Goal: Book appointment/travel/reservation

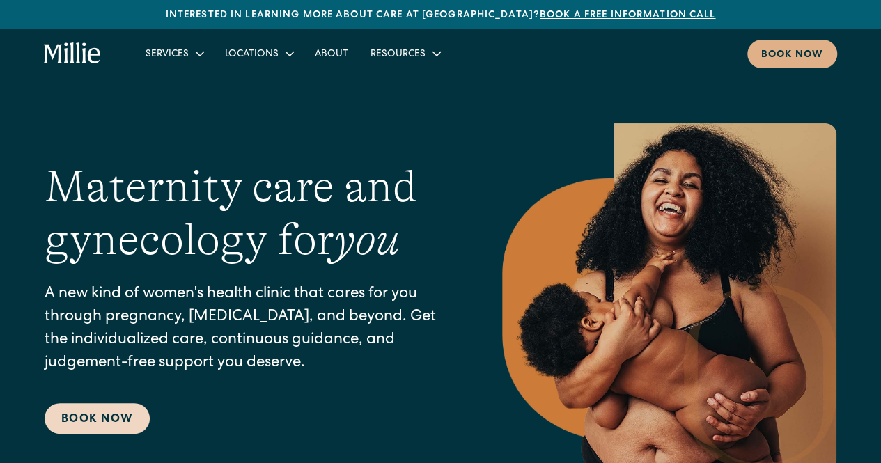
click at [102, 419] on link "Book Now" at bounding box center [97, 418] width 105 height 31
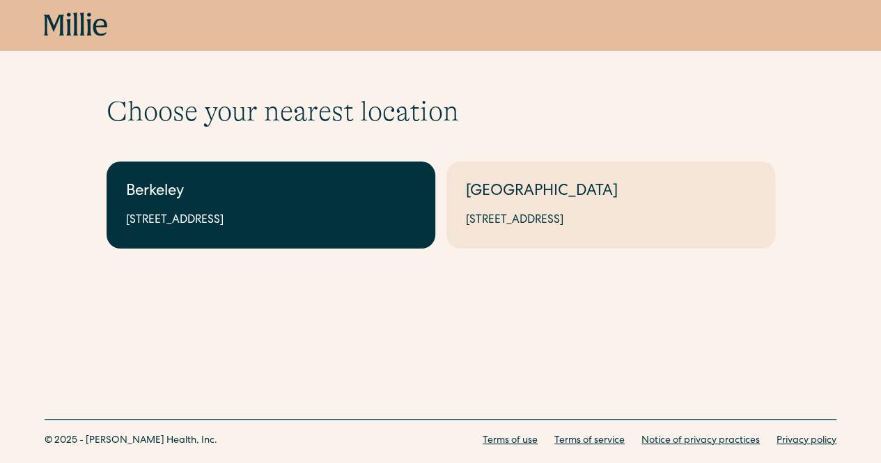
click at [355, 203] on div "Berkeley" at bounding box center [271, 192] width 290 height 23
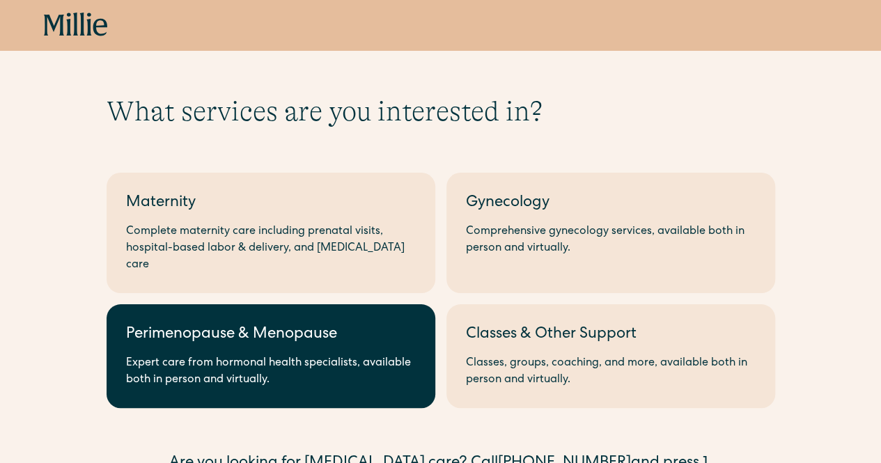
click at [389, 306] on link "Perimenopause & Menopause Expert care from hormonal health specialists, availab…" at bounding box center [271, 356] width 329 height 104
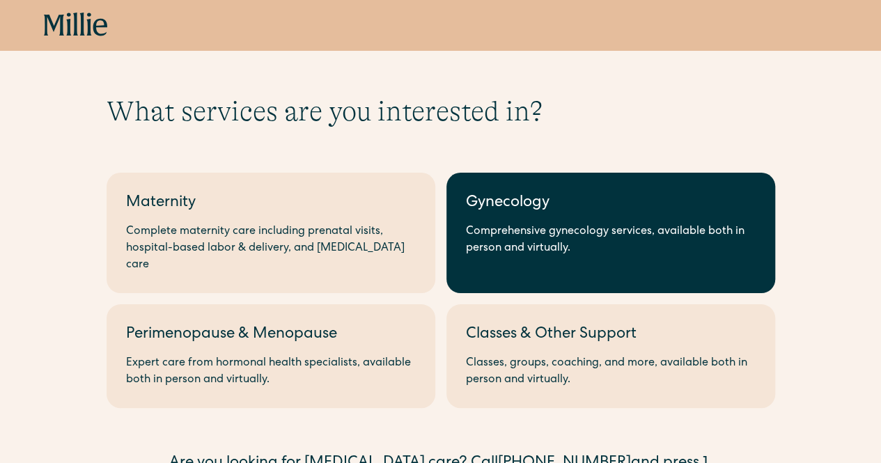
click at [604, 214] on div "Gynecology" at bounding box center [611, 203] width 290 height 23
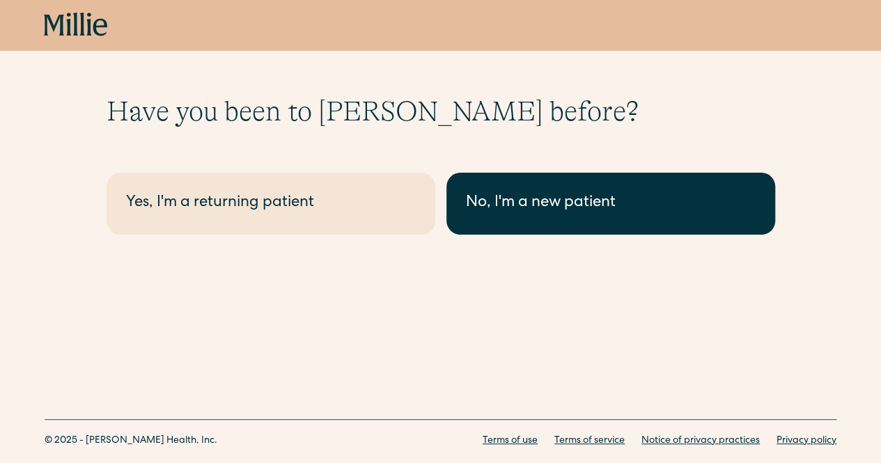
click at [539, 230] on link "No, I'm a new patient" at bounding box center [610, 204] width 329 height 62
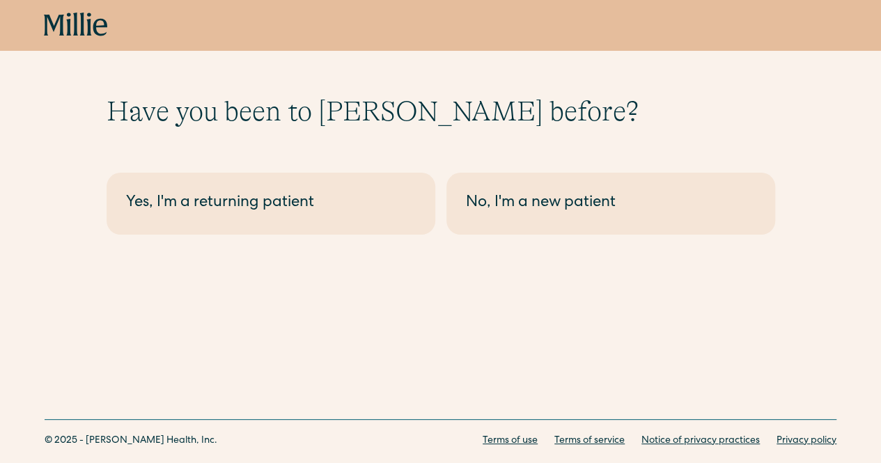
click at [604, 214] on div "No, I'm a new patient" at bounding box center [611, 203] width 290 height 23
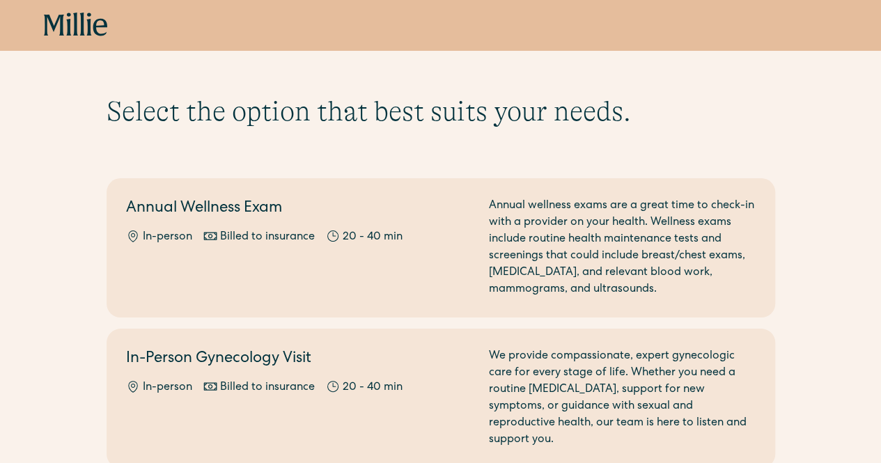
click at [604, 214] on div "Annual wellness exams are a great time to check-in with a provider on your heal…" at bounding box center [622, 248] width 267 height 100
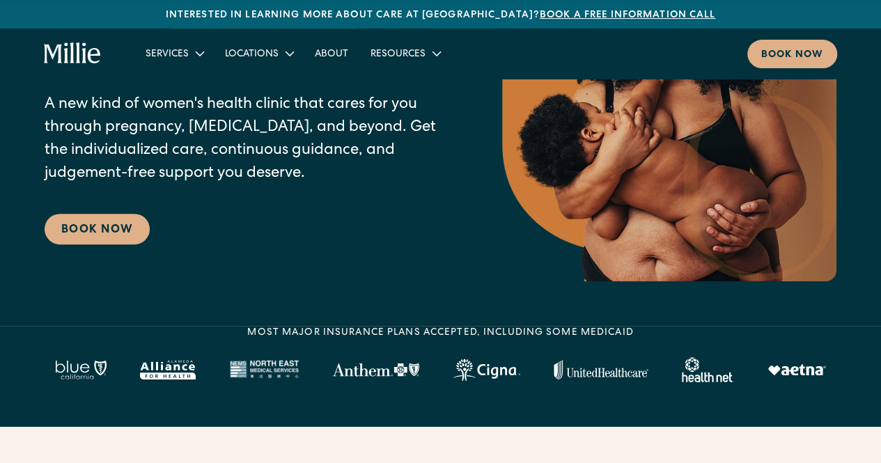
scroll to position [139, 0]
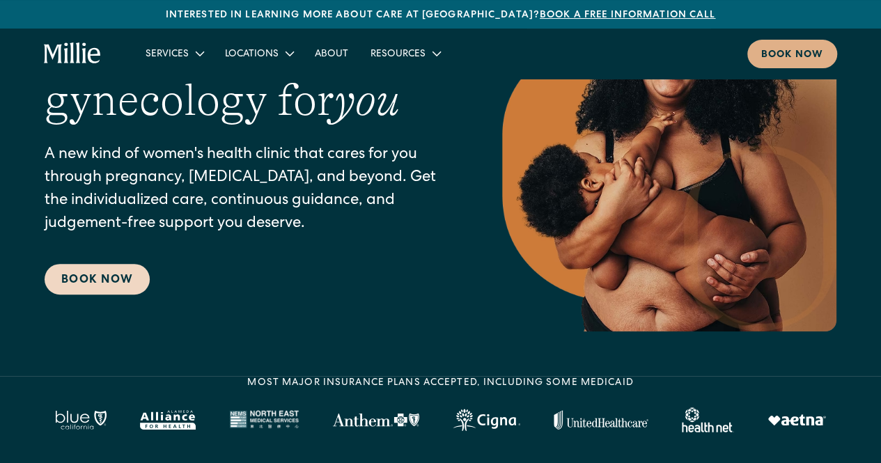
click at [94, 283] on link "Book Now" at bounding box center [97, 279] width 105 height 31
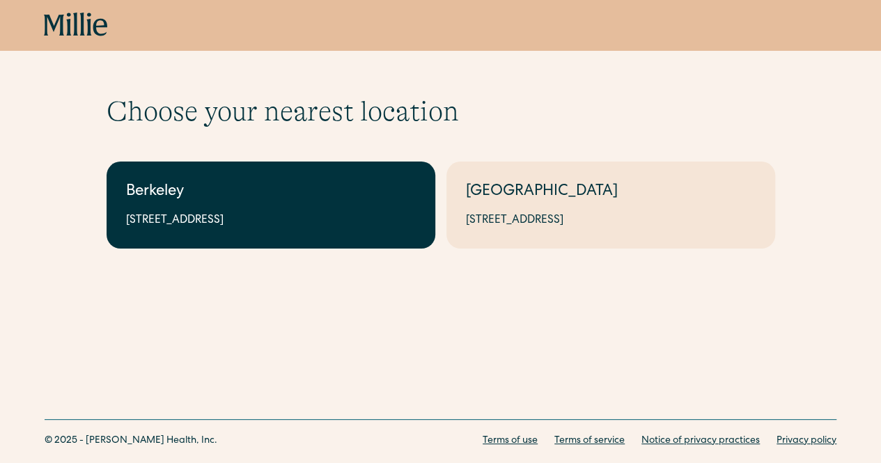
click at [329, 216] on div "2999 Regent St, Suite 524, Berkeley, CA 94705" at bounding box center [271, 220] width 290 height 17
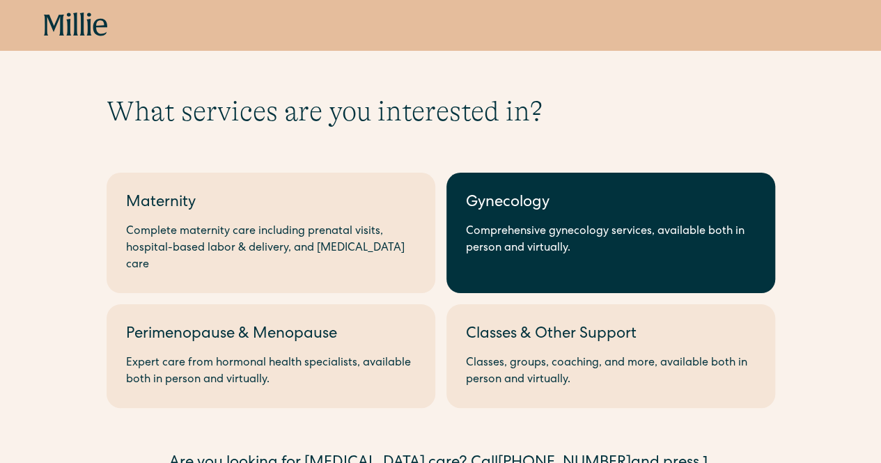
click at [540, 217] on link "Gynecology Comprehensive gynecology services, available both in person and virt…" at bounding box center [610, 233] width 329 height 120
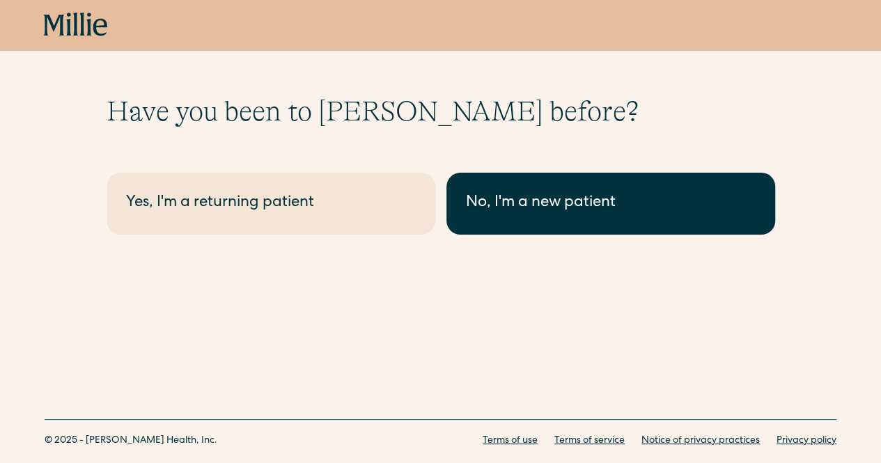
drag, startPoint x: 0, startPoint y: 0, endPoint x: 542, endPoint y: 217, distance: 583.7
click at [542, 217] on link "No, I'm a new patient" at bounding box center [610, 204] width 329 height 62
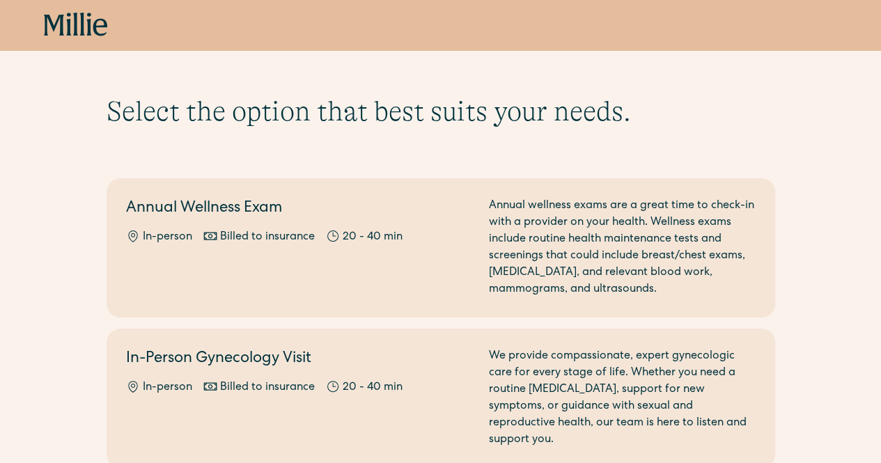
click at [542, 217] on div "Annual wellness exams are a great time to check-in with a provider on your heal…" at bounding box center [622, 248] width 267 height 100
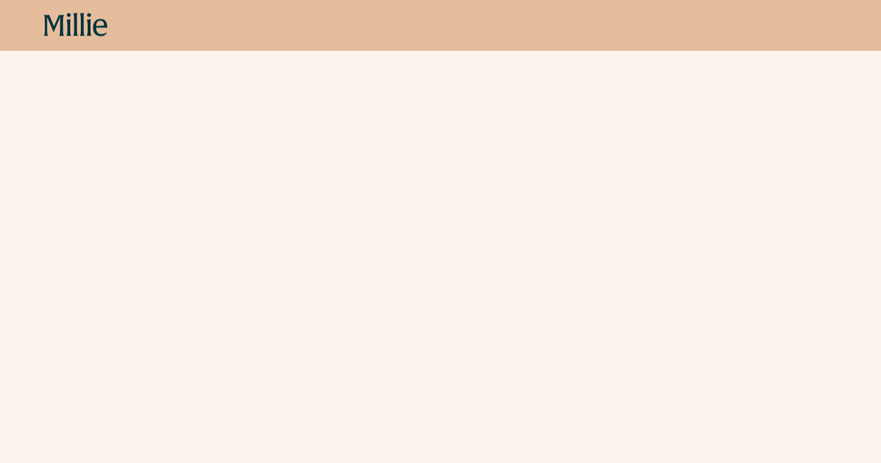
scroll to position [1253, 0]
